Goal: Task Accomplishment & Management: Use online tool/utility

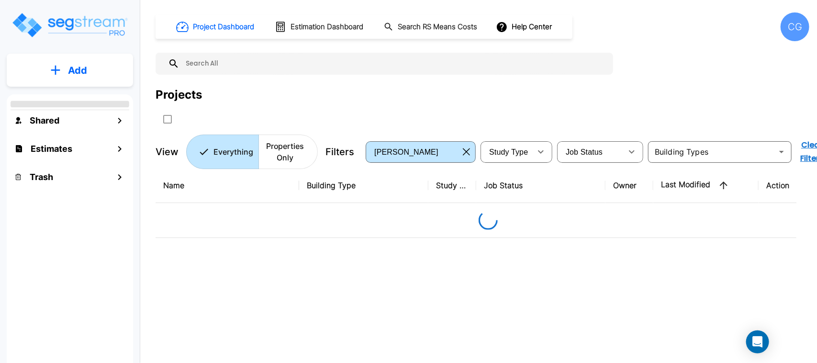
click at [104, 20] on img "mailbox folders" at bounding box center [69, 24] width 117 height 27
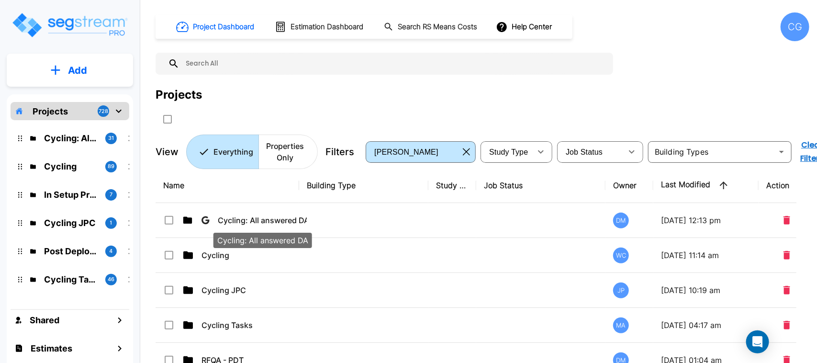
click at [249, 219] on p "Cycling: All answered DA" at bounding box center [262, 220] width 89 height 11
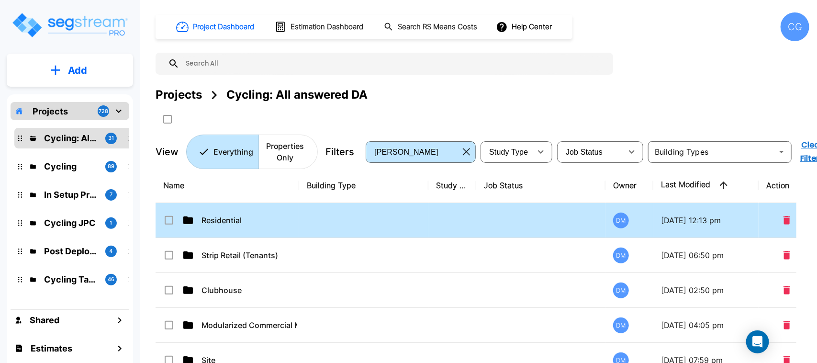
click at [217, 214] on td "Residential" at bounding box center [228, 220] width 144 height 35
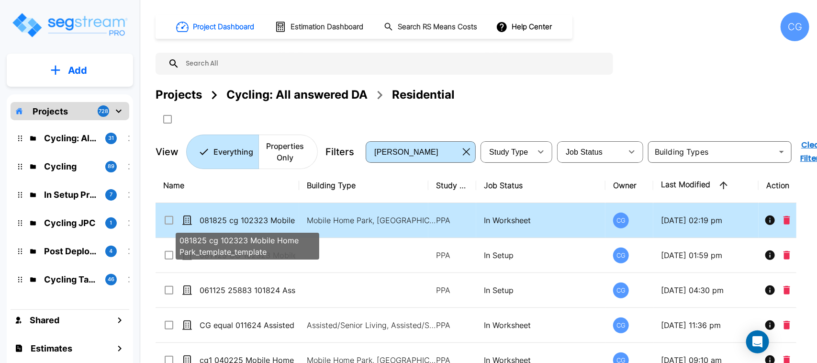
click at [240, 221] on p "081825 cg 102323 Mobile Home Park_template_template" at bounding box center [248, 220] width 96 height 11
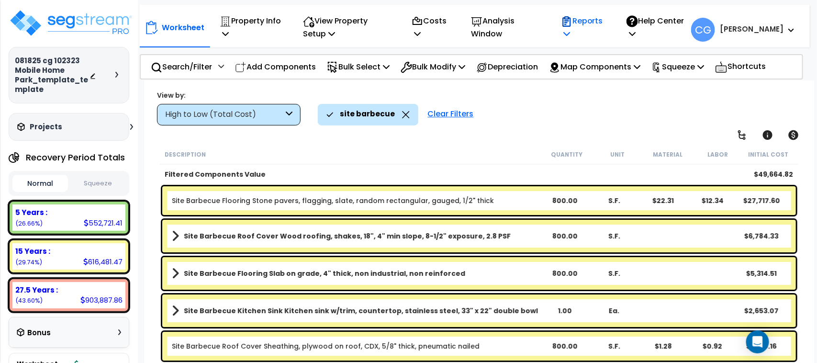
click at [570, 32] on icon at bounding box center [567, 34] width 7 height 8
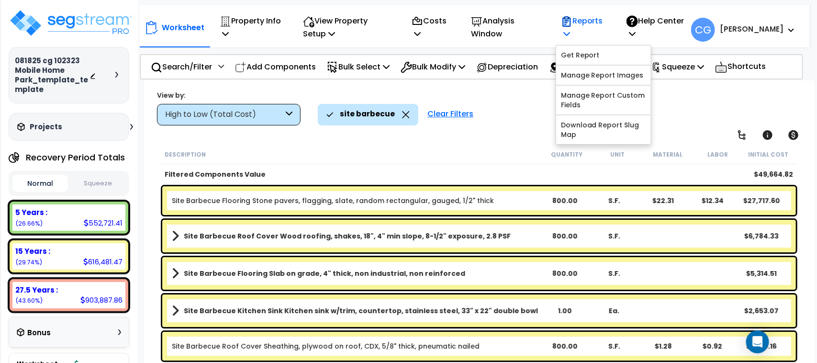
click at [570, 32] on icon at bounding box center [567, 34] width 7 height 8
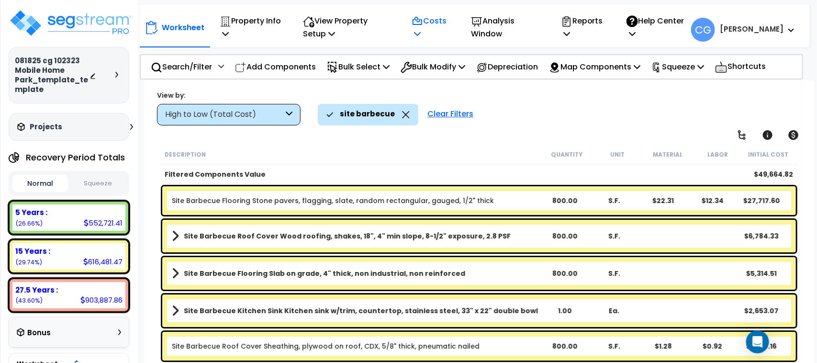
click at [430, 29] on p "Costs" at bounding box center [431, 27] width 39 height 26
click at [315, 28] on p "View Property Setup" at bounding box center [347, 27] width 88 height 26
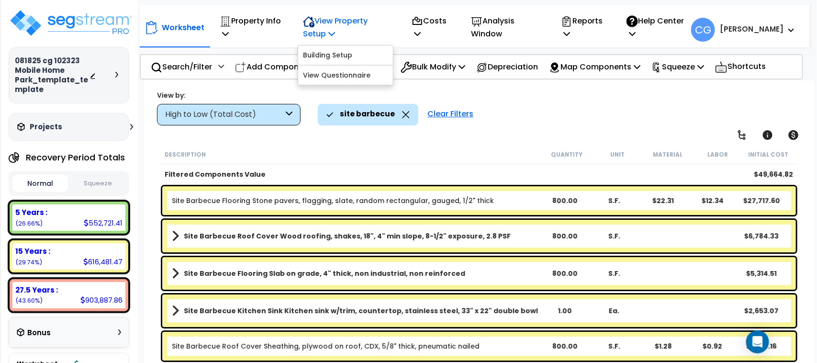
click at [314, 28] on p "View Property Setup" at bounding box center [347, 27] width 88 height 26
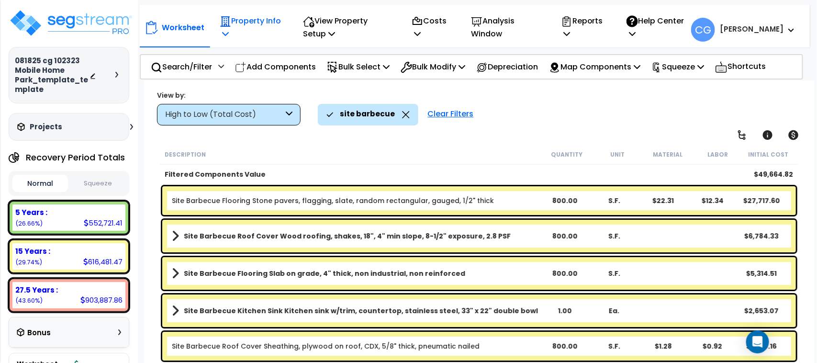
click at [223, 22] on icon at bounding box center [225, 21] width 11 height 11
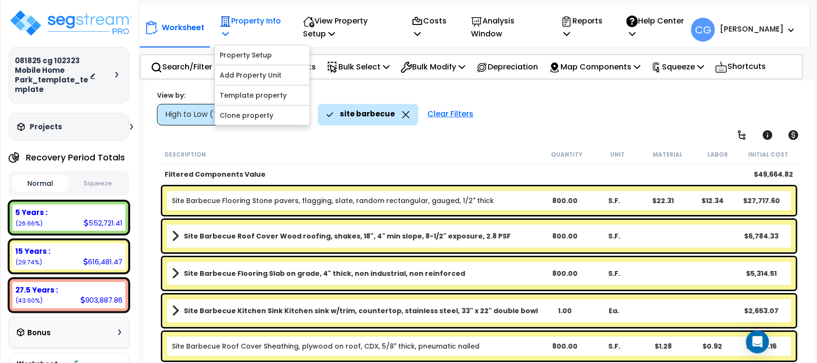
click at [222, 21] on icon at bounding box center [226, 21] width 10 height 10
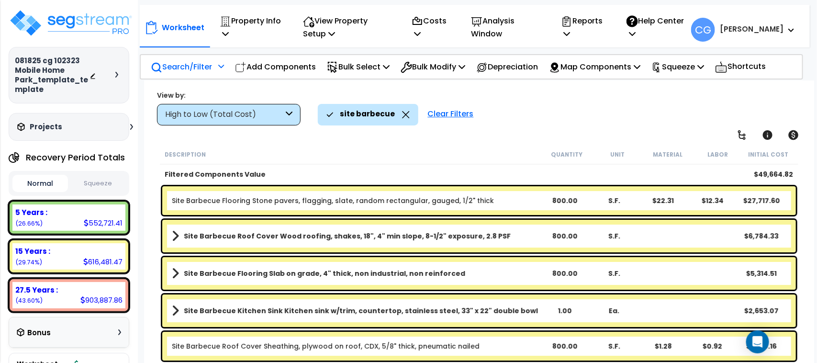
click at [224, 67] on icon at bounding box center [221, 66] width 6 height 7
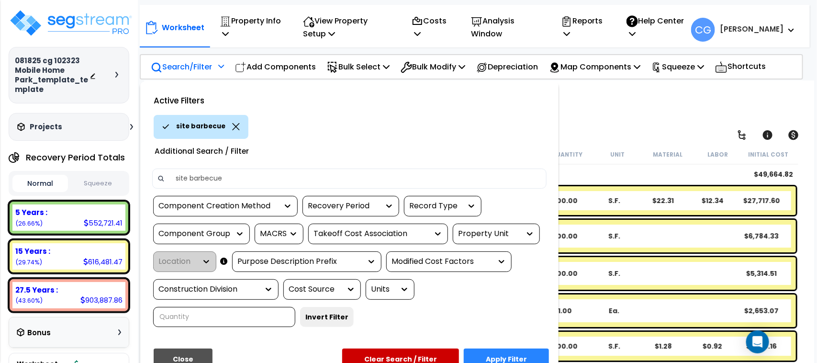
click at [224, 67] on div at bounding box center [408, 181] width 817 height 363
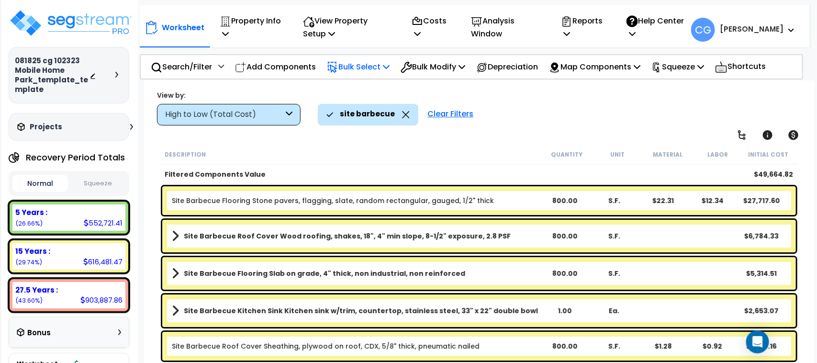
click at [386, 64] on p "Bulk Select" at bounding box center [358, 66] width 63 height 13
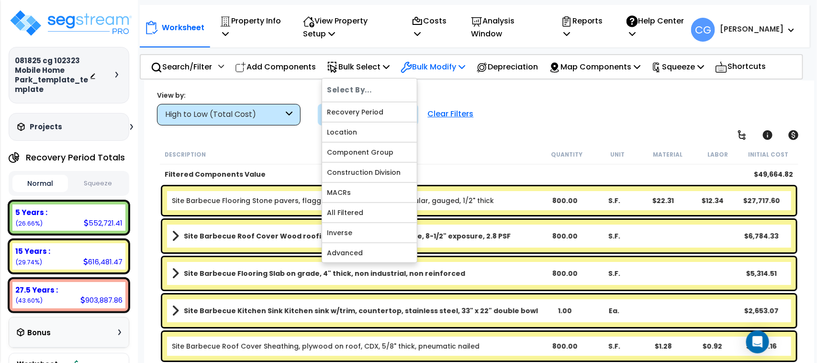
click at [455, 66] on p "Bulk Modify" at bounding box center [433, 66] width 65 height 13
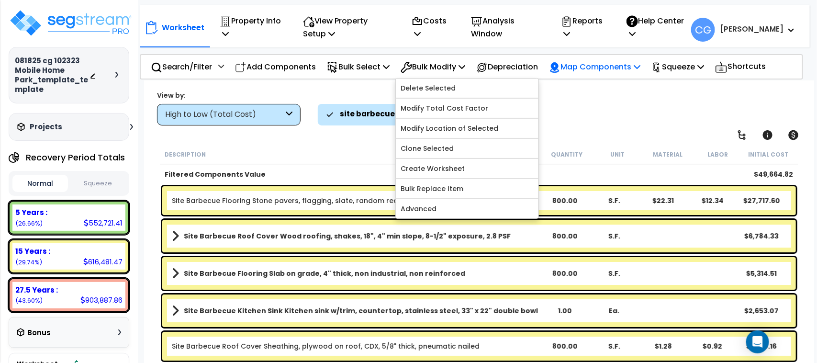
click at [641, 69] on icon at bounding box center [637, 67] width 7 height 8
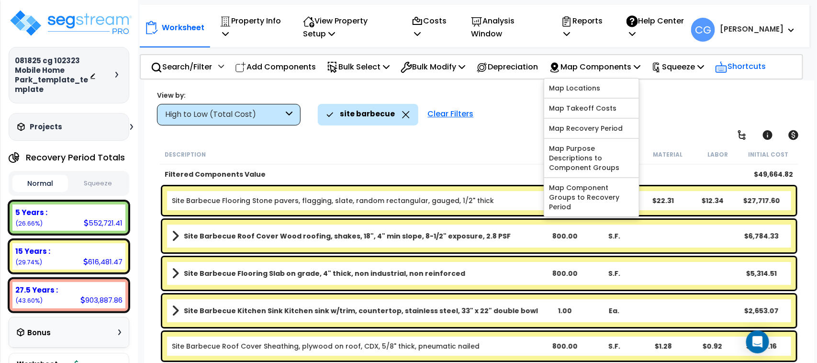
click at [729, 64] on div "Shortcuts" at bounding box center [740, 66] width 61 height 23
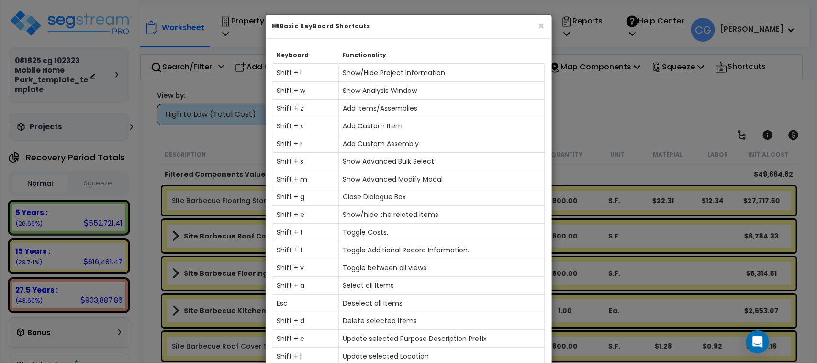
click at [546, 22] on div "× Basic KeyBoard Shortcuts" at bounding box center [409, 27] width 286 height 24
click at [541, 24] on button "×" at bounding box center [542, 26] width 6 height 10
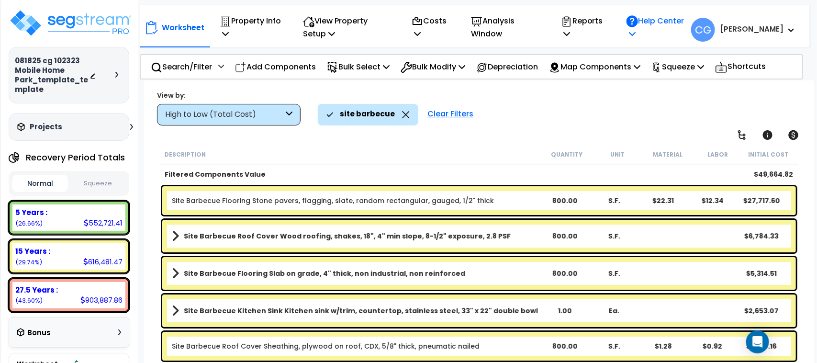
click at [636, 34] on icon at bounding box center [632, 34] width 7 height 8
click at [592, 31] on p "Reports" at bounding box center [583, 27] width 45 height 26
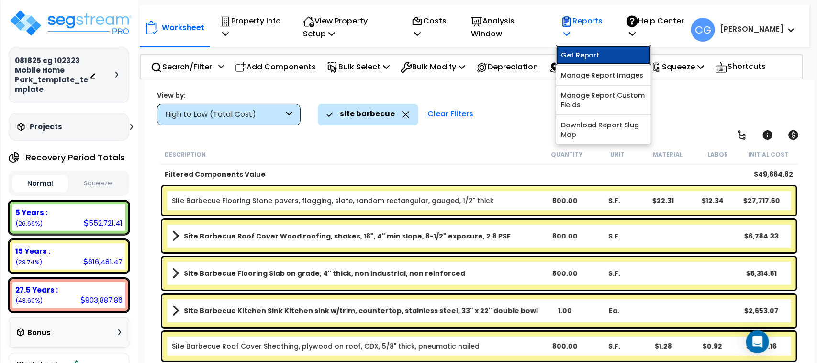
click at [588, 52] on link "Get Report" at bounding box center [603, 54] width 95 height 19
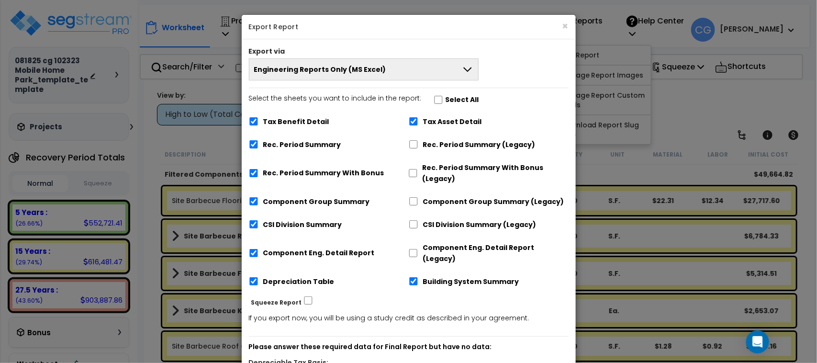
click at [418, 68] on button "Engineering Reports Only (MS Excel)" at bounding box center [364, 69] width 230 height 22
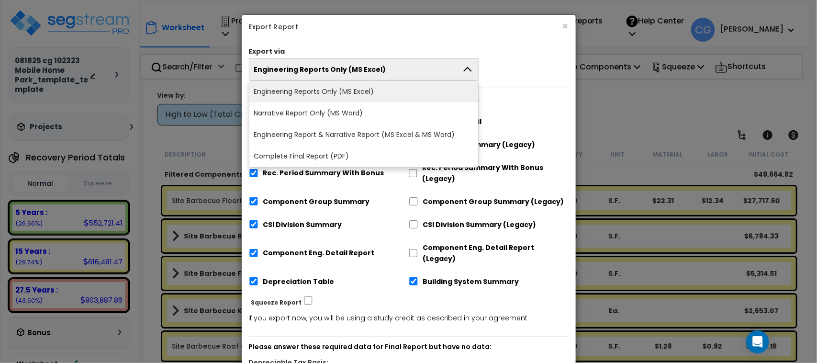
click at [418, 64] on button "Engineering Reports Only (MS Excel)" at bounding box center [364, 69] width 230 height 22
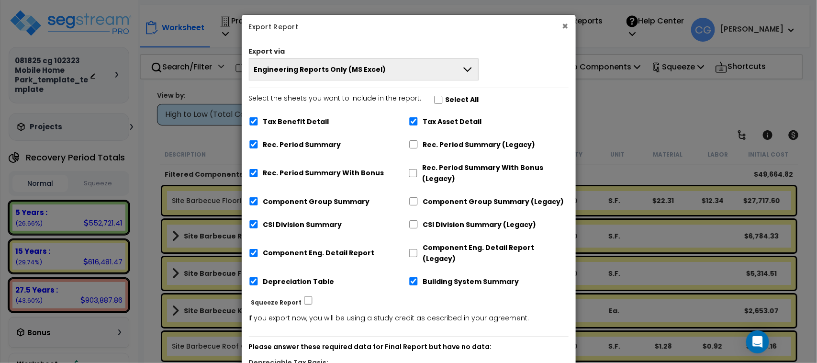
click at [563, 25] on button "×" at bounding box center [566, 26] width 6 height 10
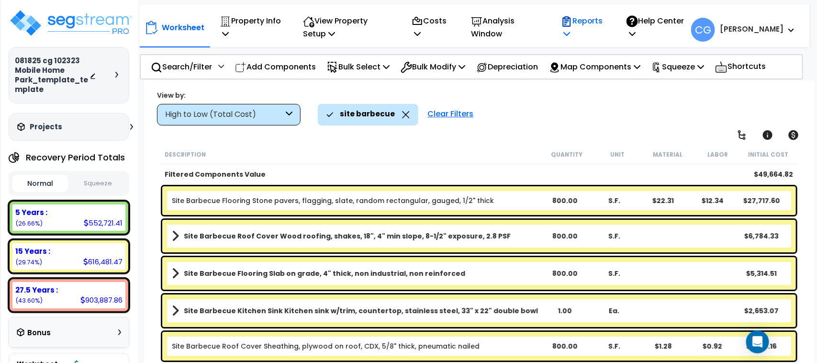
click at [586, 30] on p "Reports" at bounding box center [583, 27] width 45 height 26
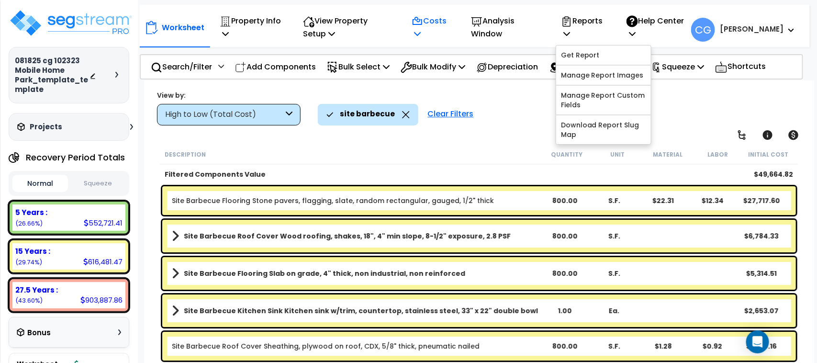
click at [418, 29] on div "Costs Indirect Costs Direct Costs" at bounding box center [431, 27] width 49 height 35
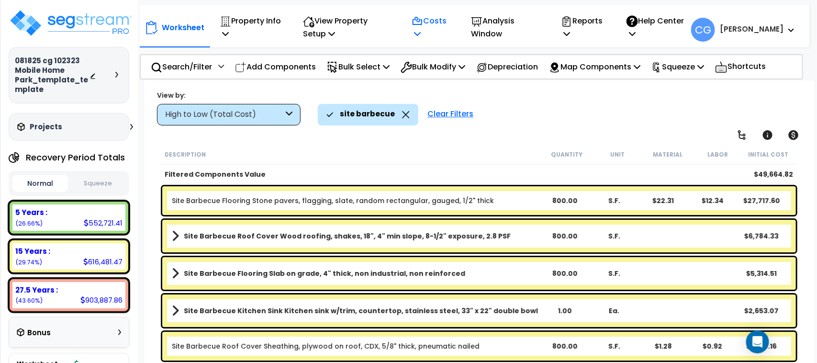
click at [422, 29] on p "Costs" at bounding box center [431, 27] width 39 height 26
click at [424, 27] on p "Costs" at bounding box center [431, 27] width 39 height 26
